Goal: Transaction & Acquisition: Book appointment/travel/reservation

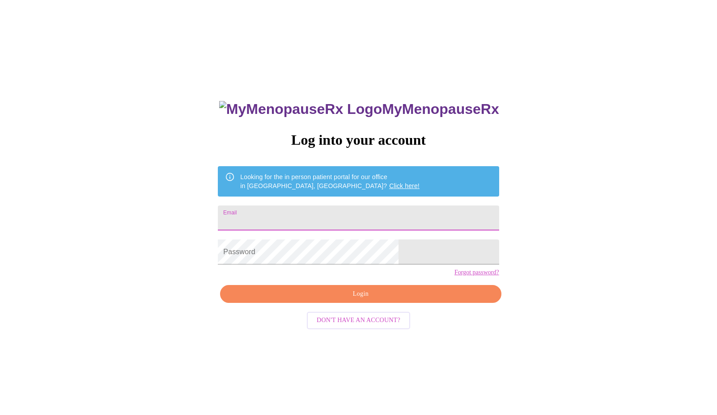
click at [333, 212] on input "Email" at bounding box center [358, 218] width 281 height 25
type input "[EMAIL_ADDRESS][DOMAIN_NAME]"
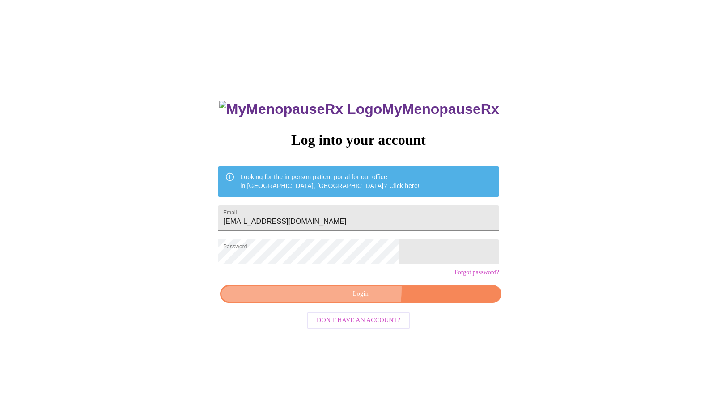
click at [352, 300] on span "Login" at bounding box center [360, 294] width 260 height 11
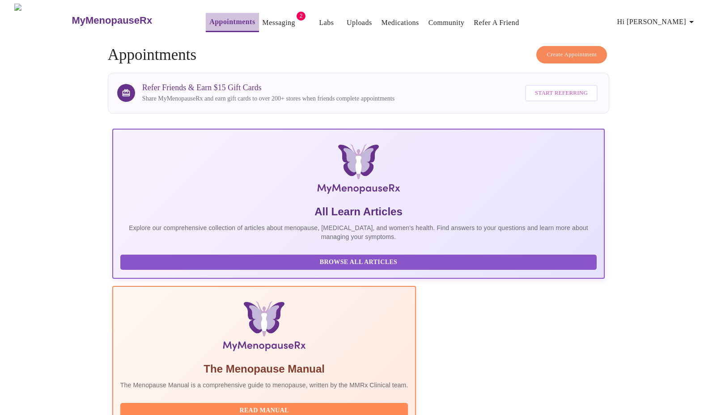
click at [229, 17] on link "Appointments" at bounding box center [232, 22] width 46 height 13
click at [263, 17] on link "Messaging" at bounding box center [279, 23] width 33 height 13
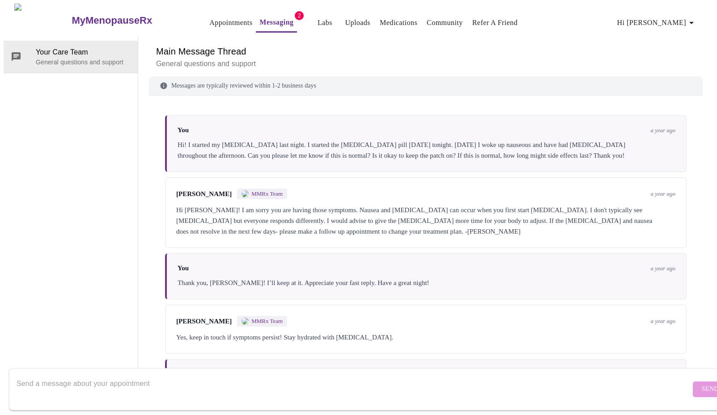
click at [266, 23] on link "Messaging" at bounding box center [276, 22] width 34 height 13
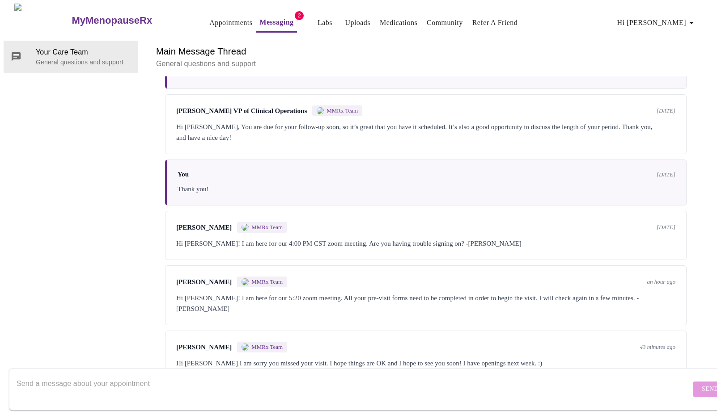
scroll to position [34, 0]
click at [493, 358] on div "Hi [PERSON_NAME] I am sorry you missed your visit. I hope things are OK and I h…" at bounding box center [425, 363] width 499 height 11
click at [352, 293] on div "Hi [PERSON_NAME]! I am here for our 5:20 zoom meeting. All your pre-visit forms…" at bounding box center [425, 303] width 499 height 21
click at [359, 358] on div "Hi [PERSON_NAME] I am sorry you missed your visit. I hope things are OK and I h…" at bounding box center [425, 363] width 499 height 11
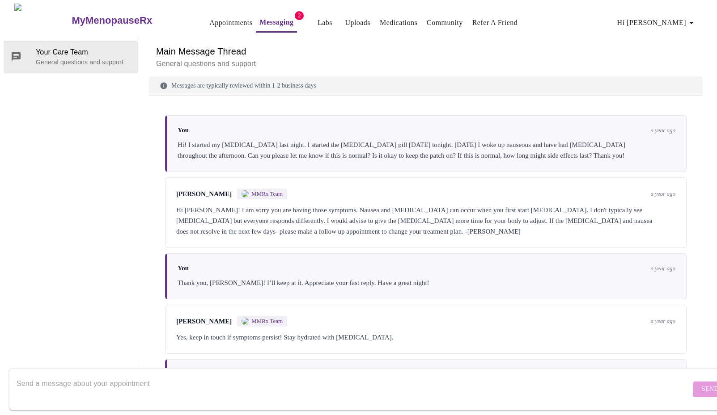
click at [202, 44] on h6 "Main Message Thread" at bounding box center [425, 51] width 539 height 14
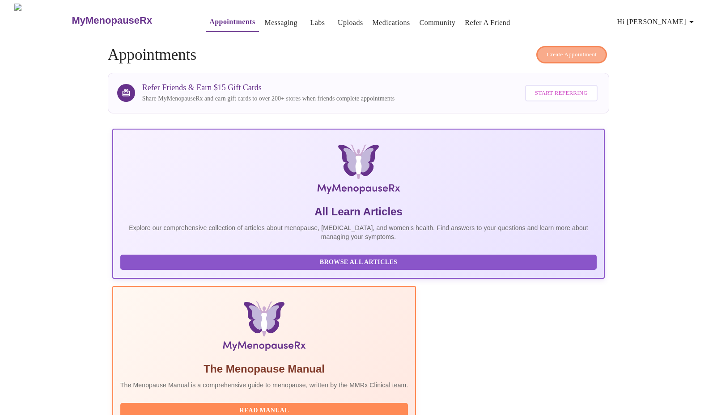
click at [573, 51] on span "Create Appointment" at bounding box center [571, 55] width 50 height 10
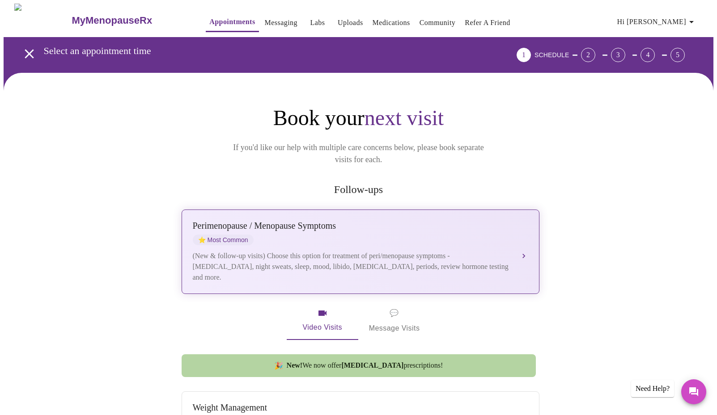
click at [322, 251] on div "(New & follow-up visits) Choose this option for treatment of peri/menopause sym…" at bounding box center [352, 267] width 318 height 32
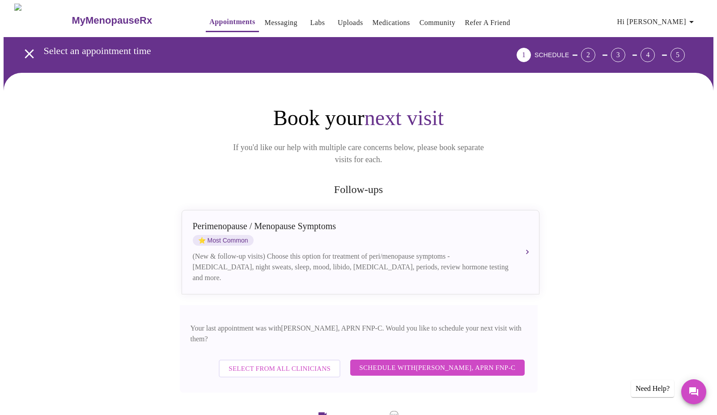
click at [429, 362] on span "Schedule with [PERSON_NAME], APRN FNP-C" at bounding box center [437, 368] width 156 height 12
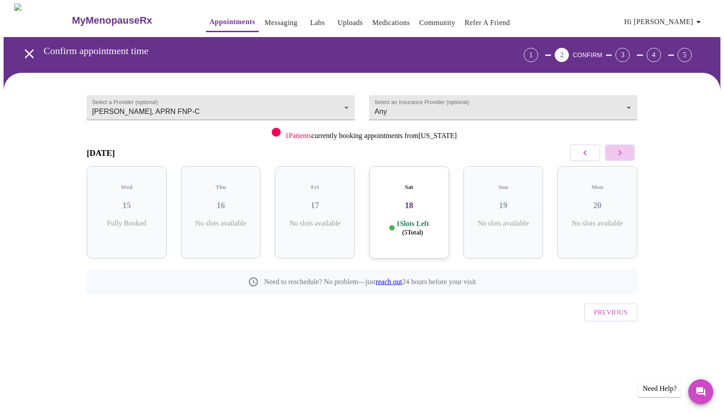
click at [619, 152] on icon "button" at bounding box center [620, 153] width 11 height 11
click at [241, 228] on p "3 Slots Left ( 6 Total)" at bounding box center [224, 228] width 33 height 17
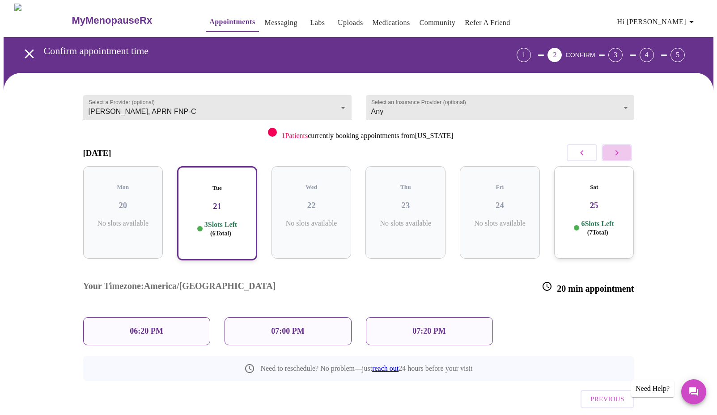
click at [612, 157] on icon "button" at bounding box center [616, 153] width 11 height 11
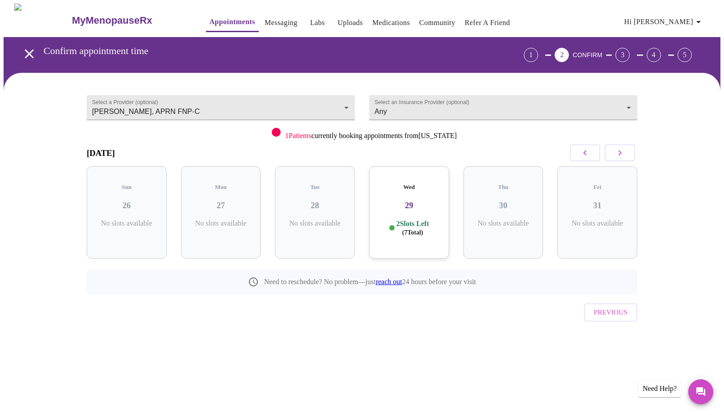
click at [431, 233] on div "Wed 29 2 Slots Left ( 7 Total)" at bounding box center [409, 212] width 80 height 93
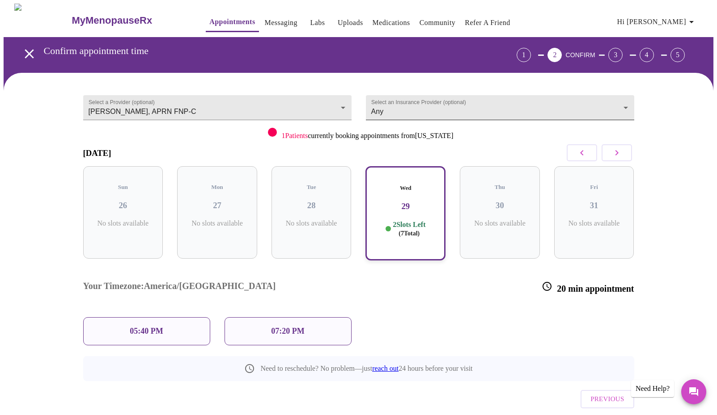
click at [391, 111] on body "MyMenopauseRx Appointments Messaging Labs Uploads Medications Community Refer a…" at bounding box center [359, 229] width 710 height 450
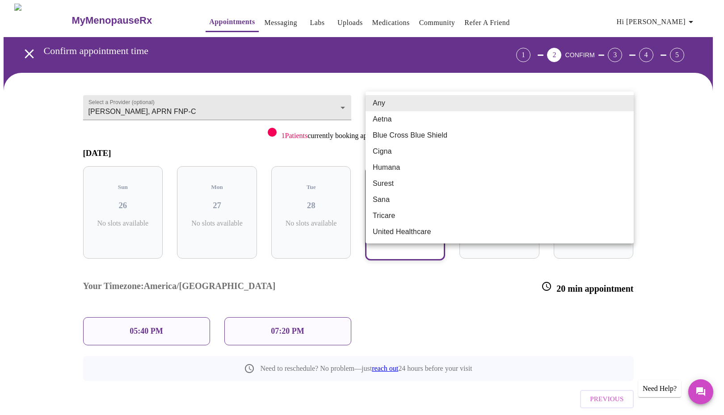
click at [395, 136] on li "Blue Cross Blue Shield" at bounding box center [500, 135] width 268 height 16
type input "Blue Cross Blue Shield"
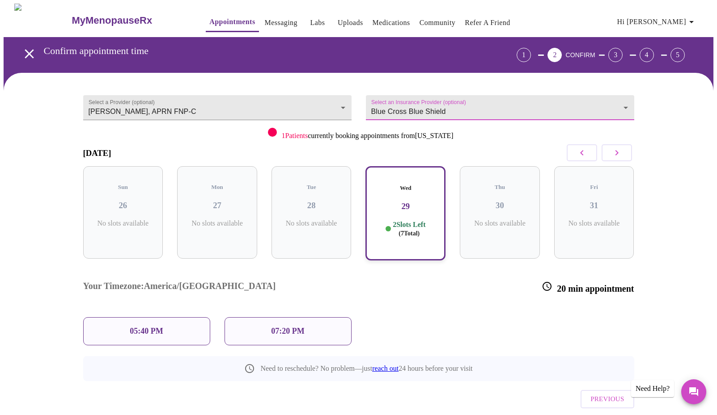
click at [305, 318] on div "07:20 PM" at bounding box center [287, 332] width 127 height 28
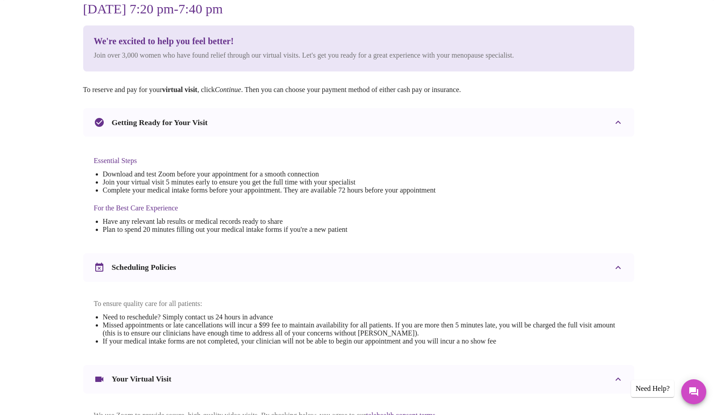
scroll to position [233, 0]
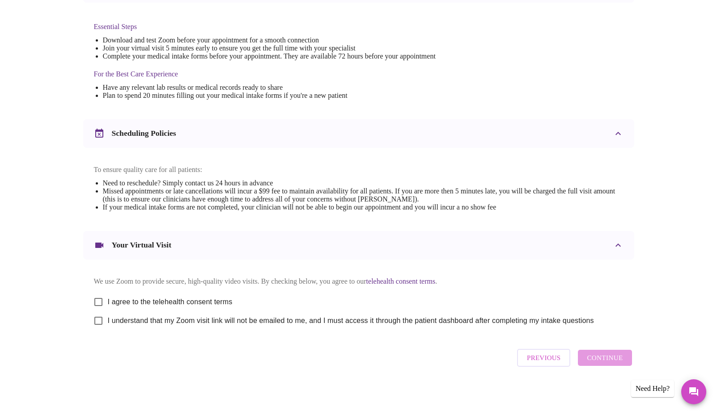
click at [133, 297] on span "I agree to the telehealth consent terms" at bounding box center [170, 302] width 125 height 11
click at [108, 297] on input "I agree to the telehealth consent terms" at bounding box center [98, 302] width 19 height 19
checkbox input "true"
click at [117, 319] on span "I understand that my Zoom visit link will not be emailed to me, and I must acce…" at bounding box center [351, 321] width 486 height 11
click at [108, 319] on input "I understand that my Zoom visit link will not be emailed to me, and I must acce…" at bounding box center [98, 321] width 19 height 19
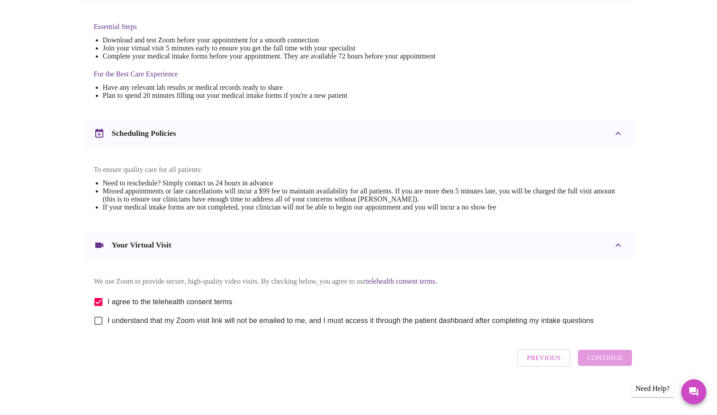
checkbox input "true"
click at [605, 357] on span "Continue" at bounding box center [605, 358] width 36 height 12
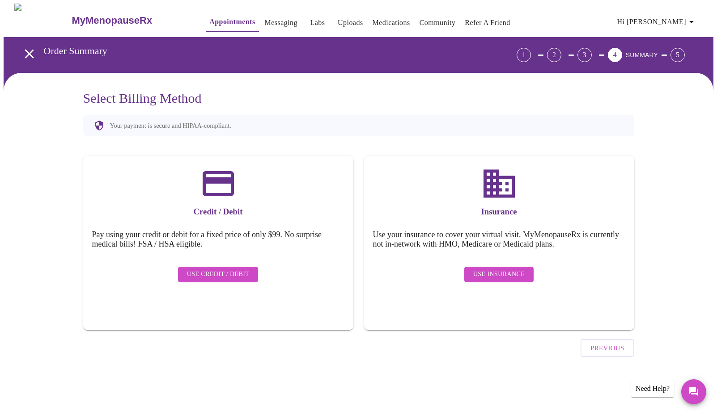
scroll to position [0, 0]
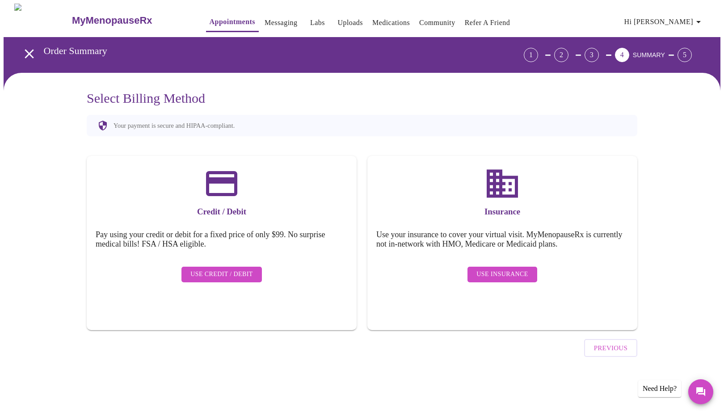
click at [508, 269] on span "Use Insurance" at bounding box center [502, 274] width 51 height 11
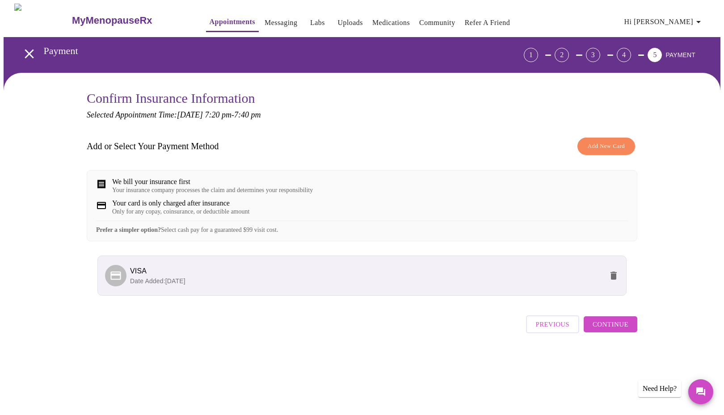
click at [620, 330] on span "Continue" at bounding box center [611, 325] width 36 height 12
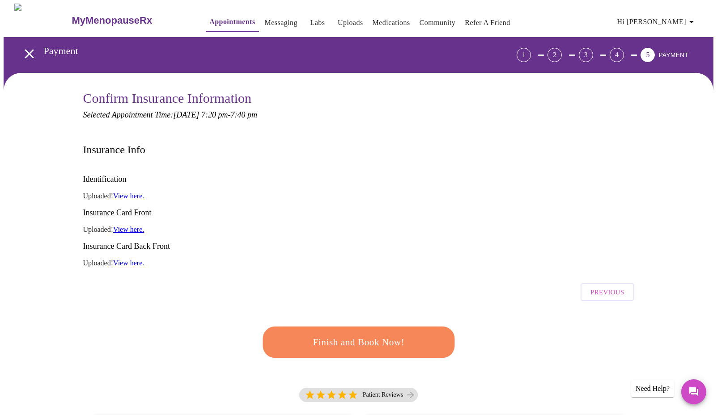
click at [407, 334] on span "Finish and Book Now!" at bounding box center [358, 342] width 173 height 17
